Goal: Transaction & Acquisition: Purchase product/service

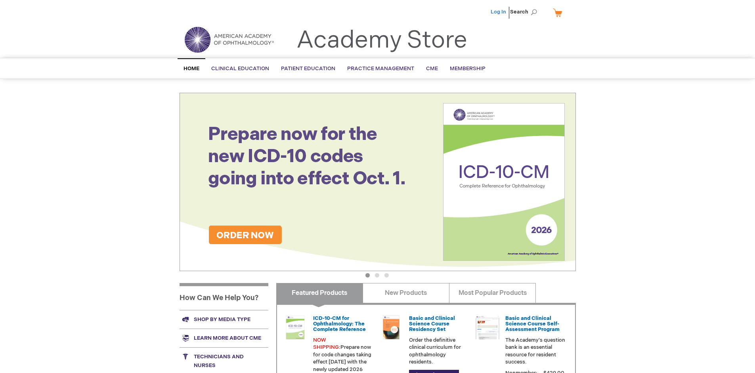
click at [499, 12] on link "Log In" at bounding box center [498, 12] width 15 height 6
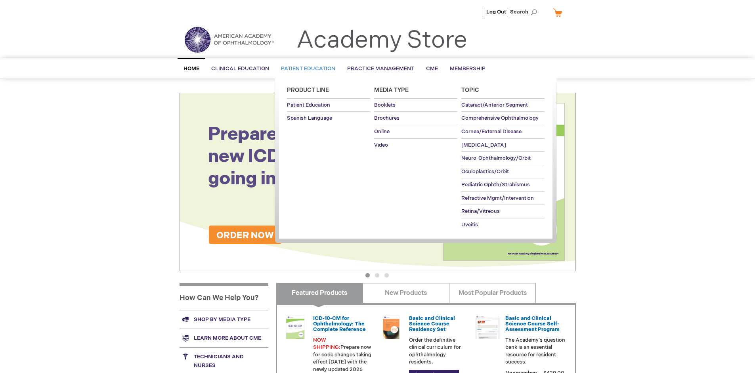
click at [306, 69] on span "Patient Education" at bounding box center [308, 68] width 54 height 6
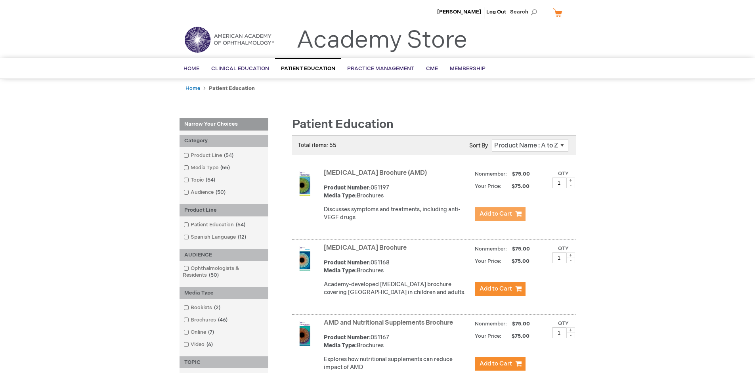
click at [500, 214] on span "Add to Cart" at bounding box center [496, 214] width 32 height 8
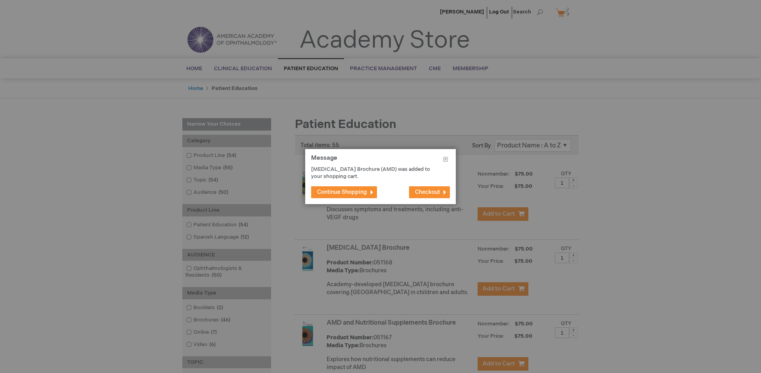
click at [342, 192] on span "Continue Shopping" at bounding box center [342, 192] width 50 height 7
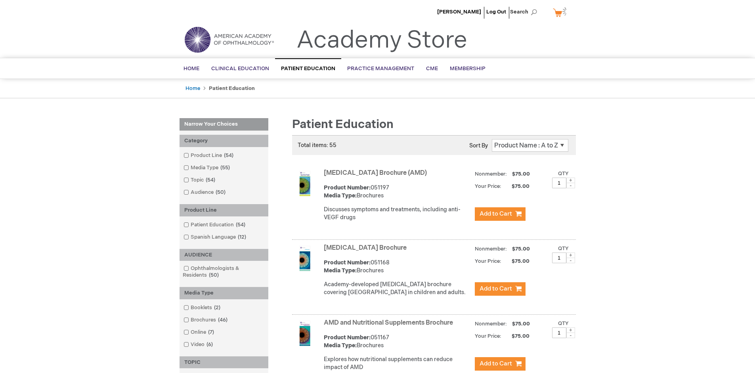
click at [390, 327] on link "AMD and Nutritional Supplements Brochure" at bounding box center [388, 323] width 129 height 8
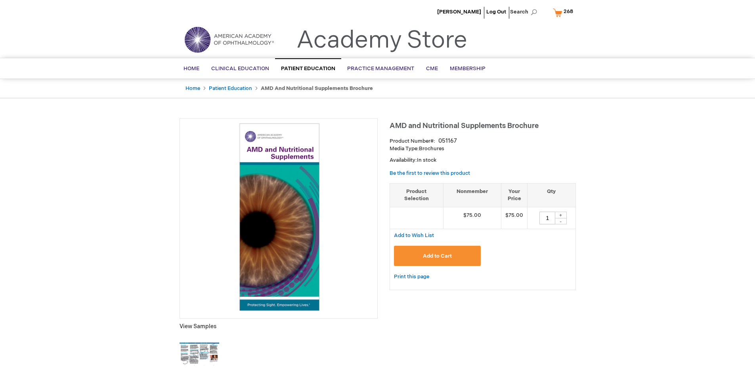
click at [437, 256] on span "Add to Cart" at bounding box center [437, 256] width 29 height 6
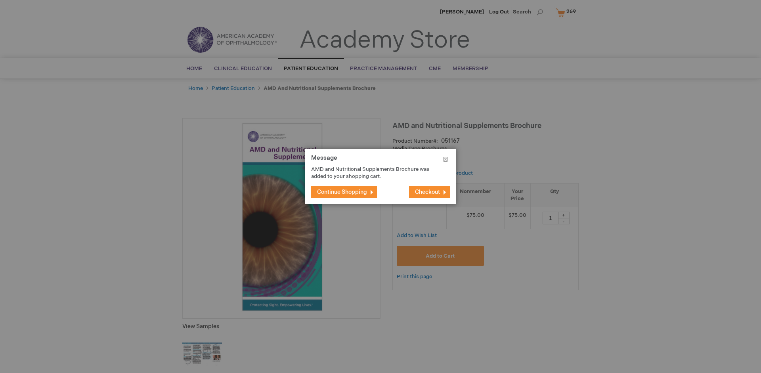
click at [342, 192] on span "Continue Shopping" at bounding box center [342, 192] width 50 height 7
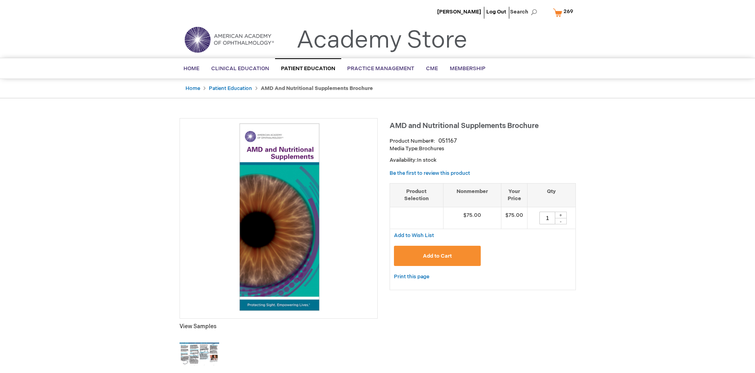
click at [564, 12] on span "269" at bounding box center [569, 11] width 10 height 6
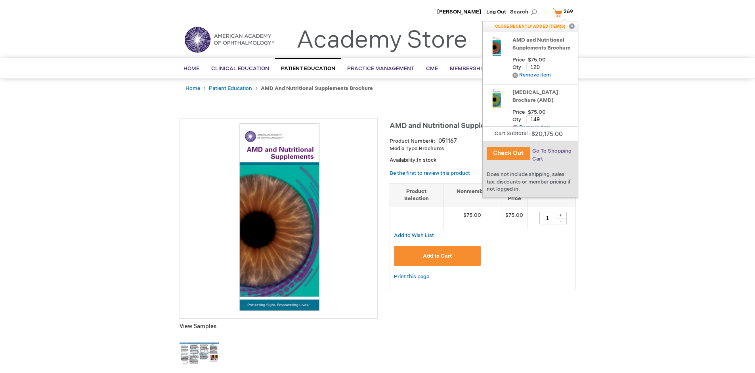
click at [551, 151] on span "Go To Shopping Cart" at bounding box center [551, 155] width 39 height 14
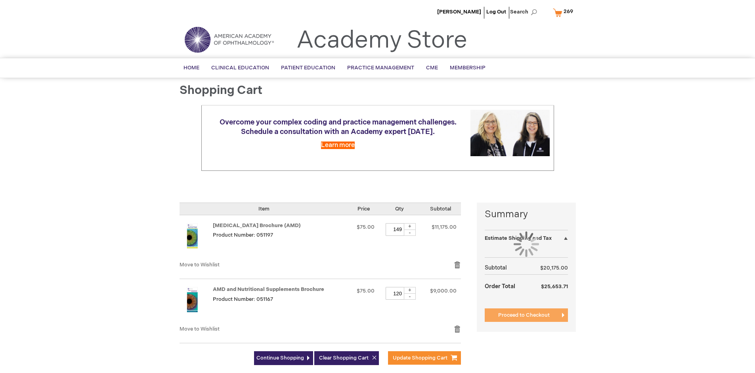
click at [524, 318] on span "Proceed to Checkout" at bounding box center [524, 315] width 52 height 6
